Goal: Transaction & Acquisition: Purchase product/service

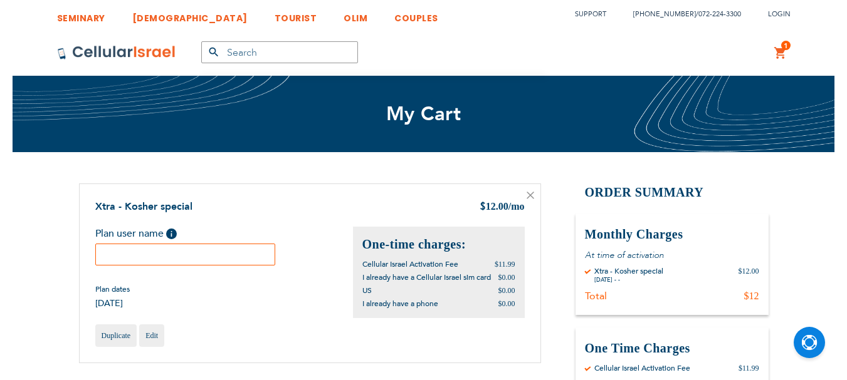
scroll to position [8, 0]
click at [247, 258] on input "text" at bounding box center [185, 255] width 180 height 22
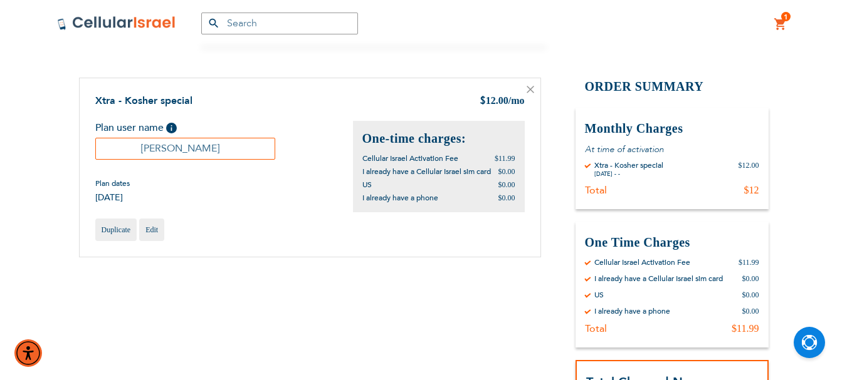
scroll to position [125, 0]
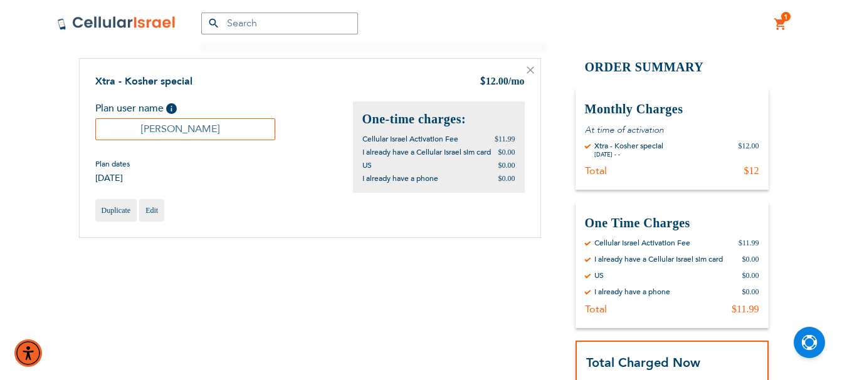
drag, startPoint x: 145, startPoint y: 127, endPoint x: 216, endPoint y: 130, distance: 70.9
click at [216, 130] on input "[PERSON_NAME]" at bounding box center [185, 129] width 180 height 22
type input "[PERSON_NAME]"
drag, startPoint x: 203, startPoint y: 131, endPoint x: 182, endPoint y: 160, distance: 35.8
click at [182, 160] on div "Plan dates 09/17/2025" at bounding box center [224, 171] width 258 height 25
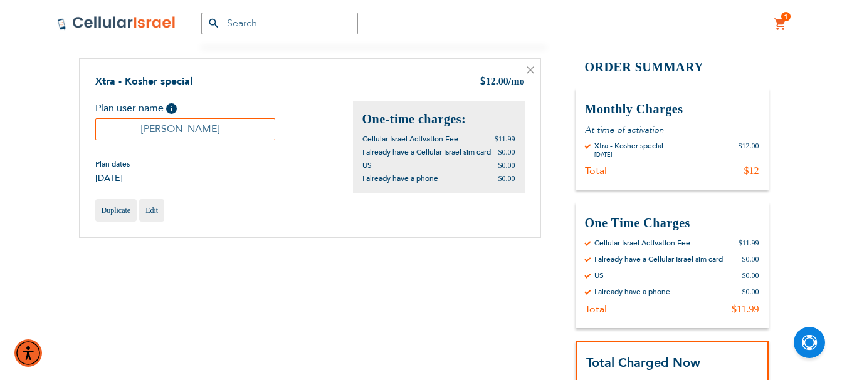
drag, startPoint x: 185, startPoint y: 129, endPoint x: 228, endPoint y: 130, distance: 43.2
click at [228, 130] on input "[PERSON_NAME]" at bounding box center [185, 129] width 180 height 22
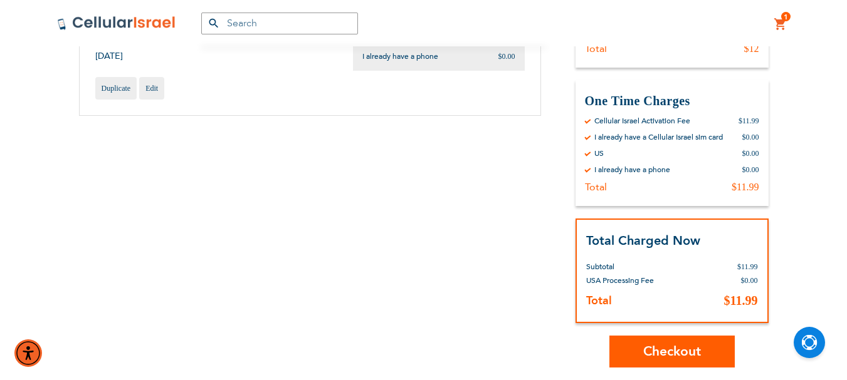
scroll to position [251, 0]
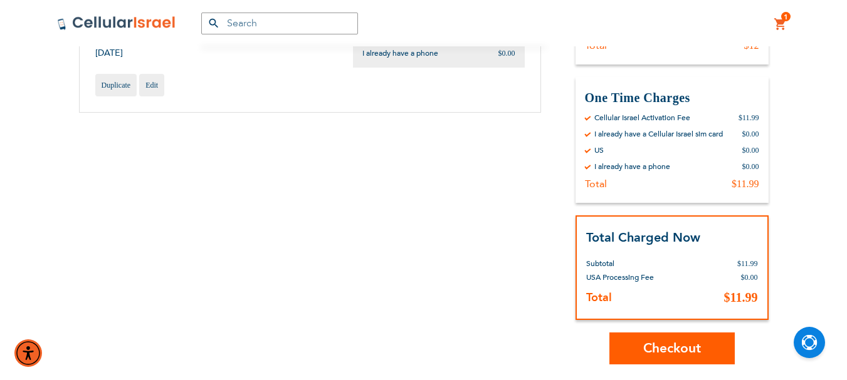
click at [684, 343] on span "Checkout" at bounding box center [672, 349] width 58 height 18
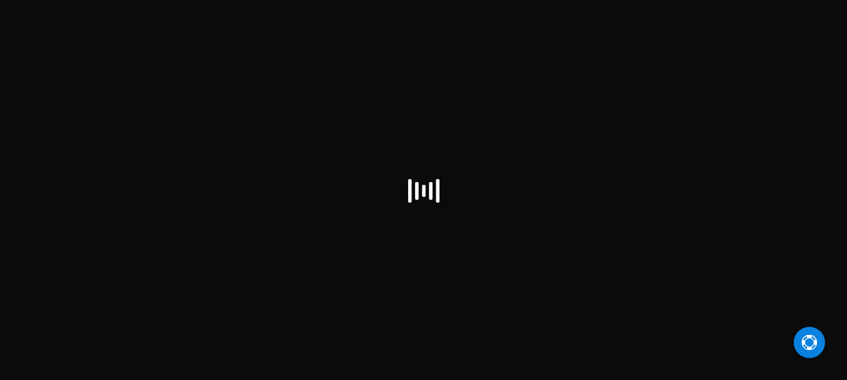
scroll to position [8, 0]
select select "US"
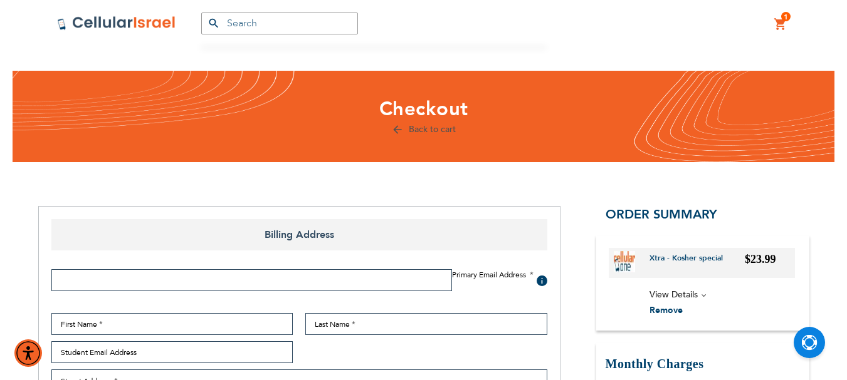
scroll to position [0, 0]
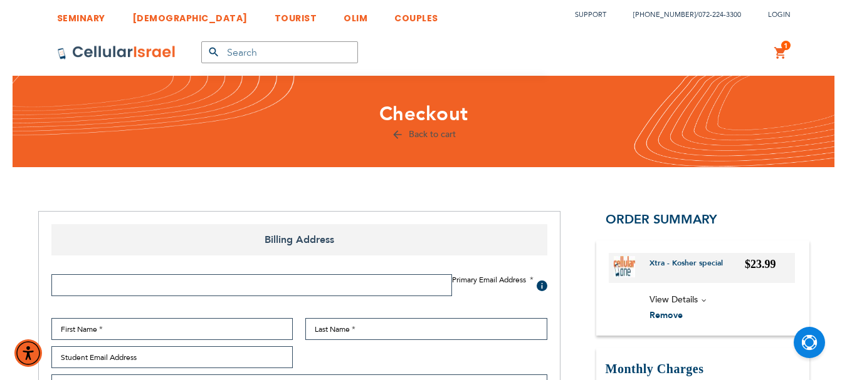
click at [432, 135] on link "Back to cart" at bounding box center [423, 134] width 65 height 12
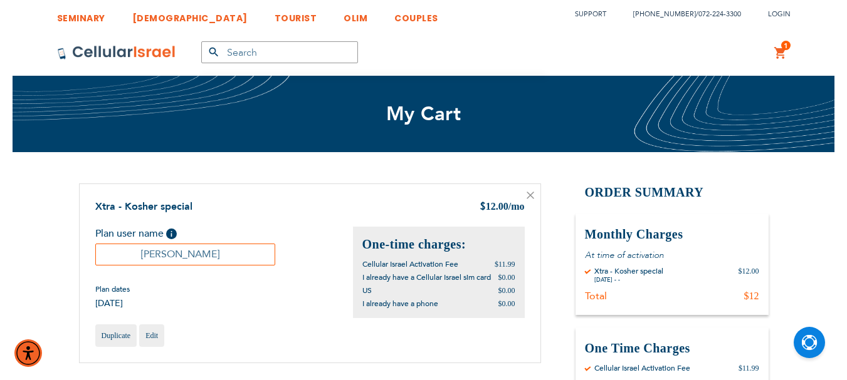
click at [168, 51] on img at bounding box center [116, 52] width 119 height 15
